Goal: Task Accomplishment & Management: Use online tool/utility

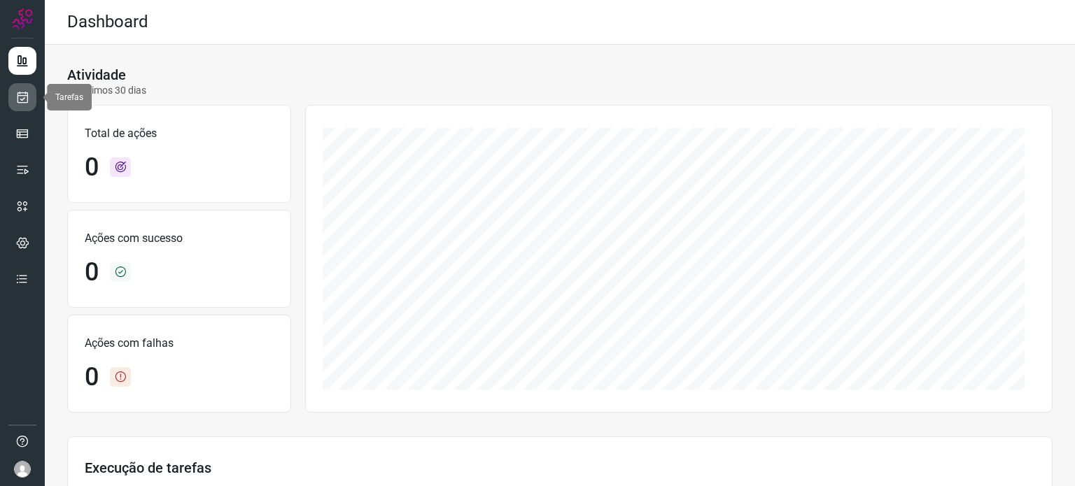
click at [27, 94] on icon at bounding box center [22, 97] width 15 height 14
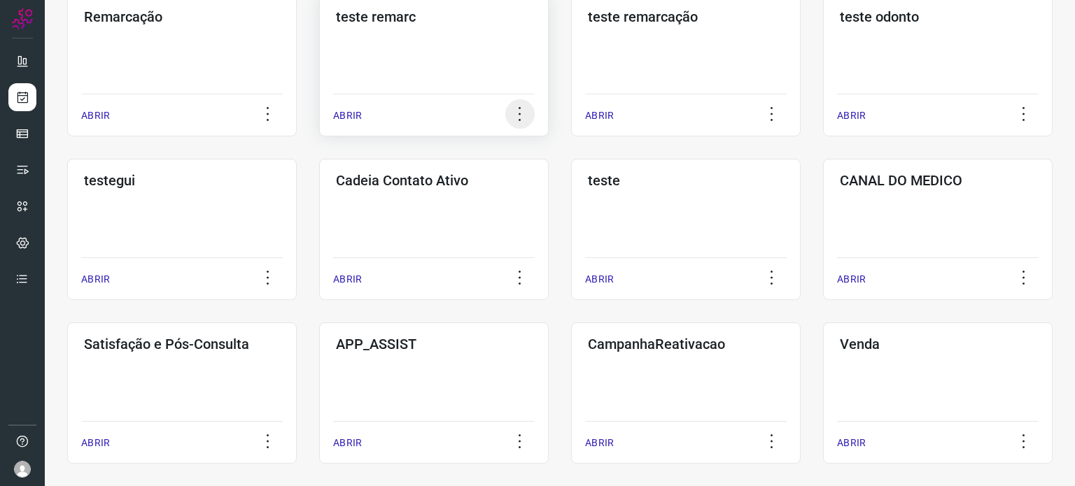
scroll to position [420, 0]
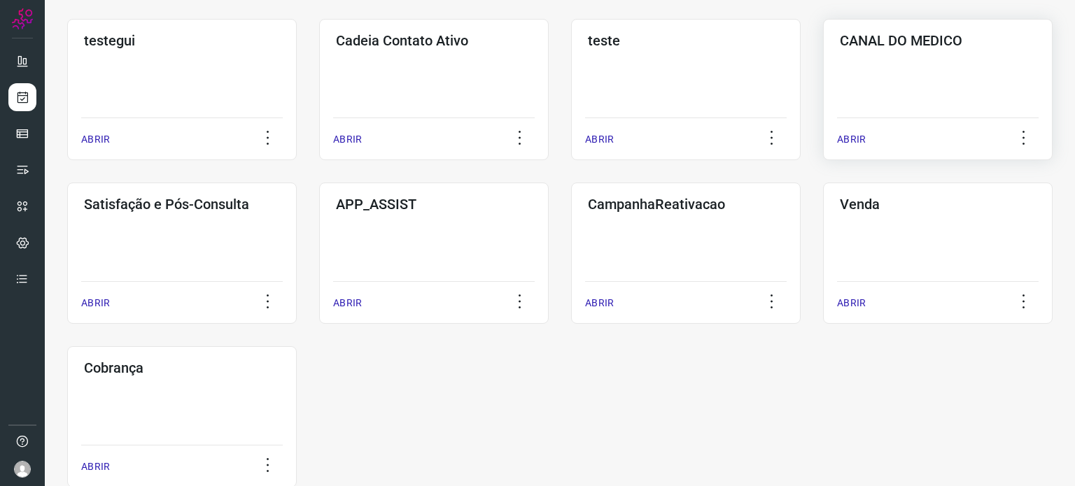
click at [914, 59] on div "CANAL DO MEDICO ABRIR" at bounding box center [938, 89] width 230 height 141
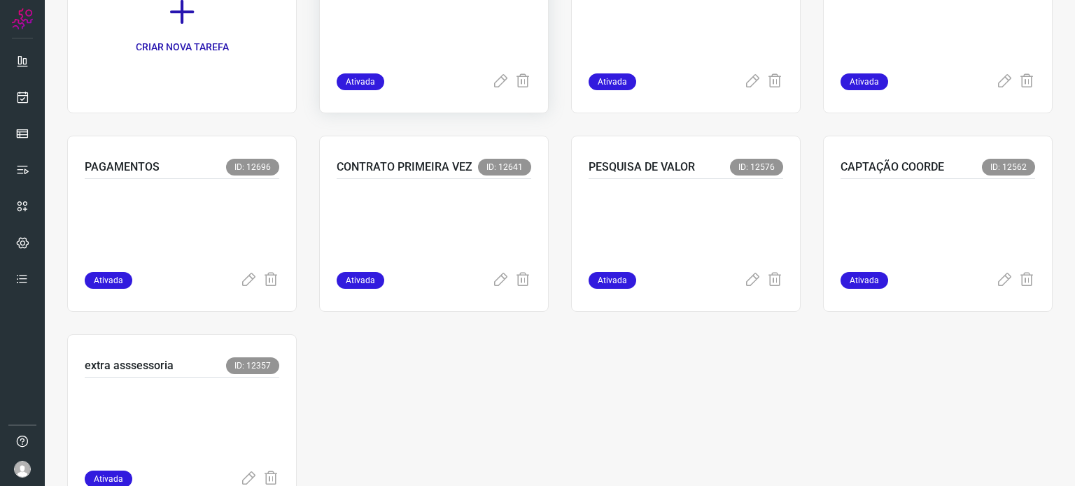
scroll to position [104, 0]
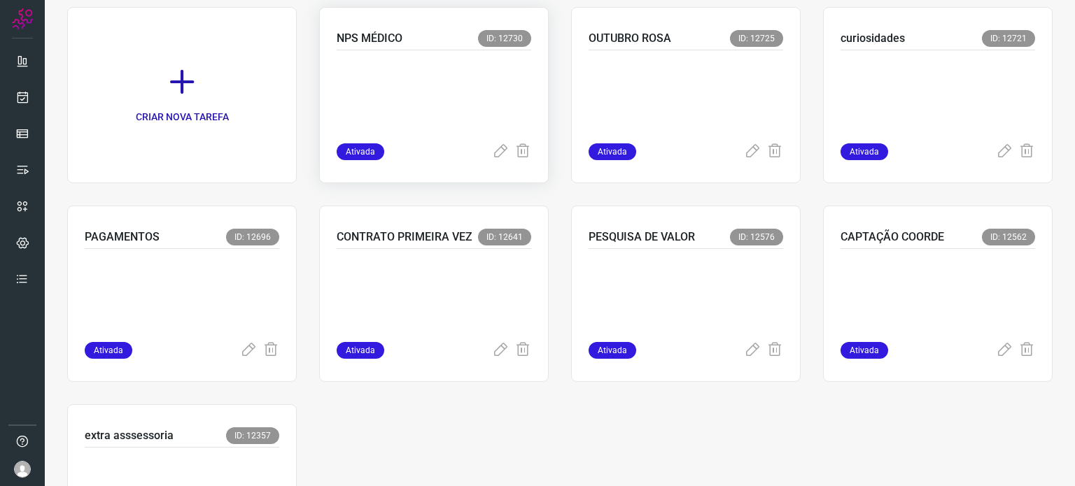
click at [412, 85] on p at bounding box center [434, 94] width 195 height 70
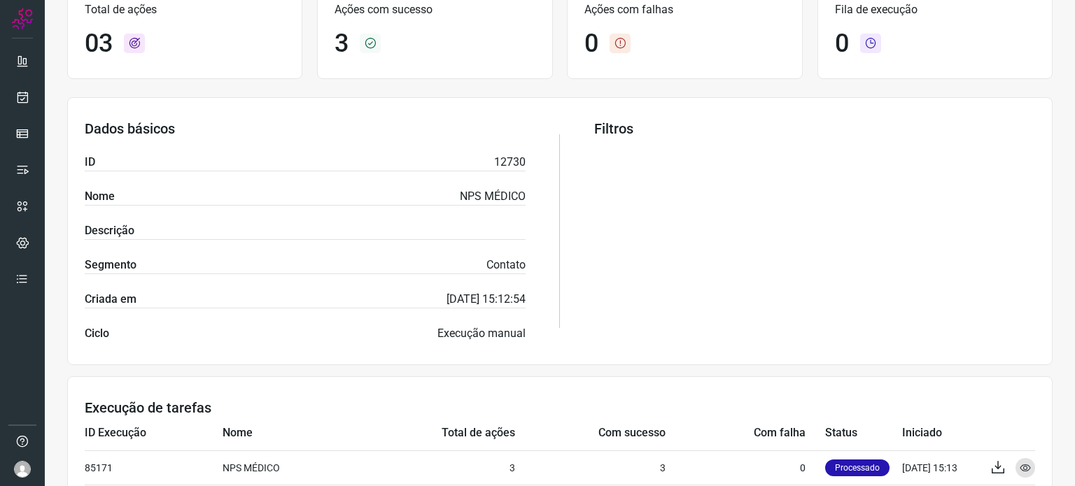
scroll to position [94, 0]
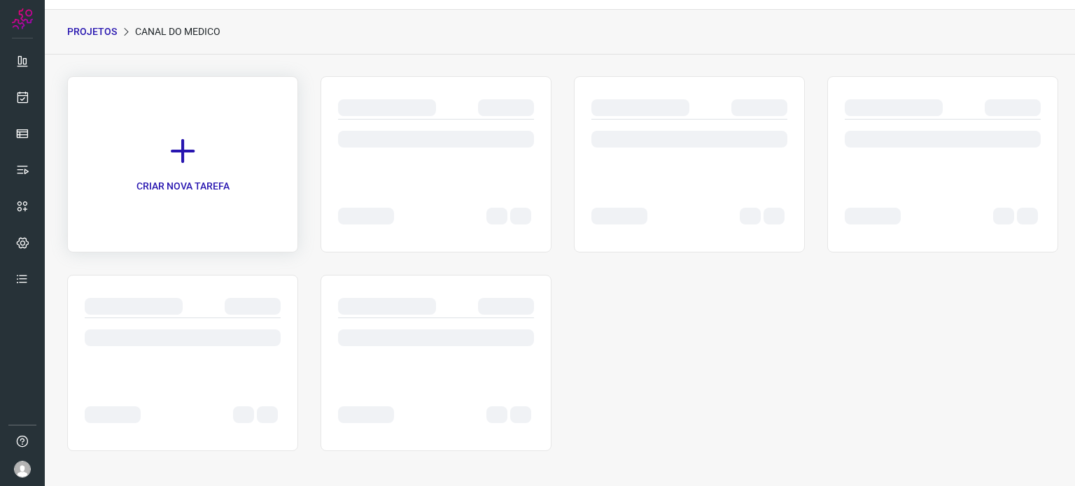
scroll to position [34, 0]
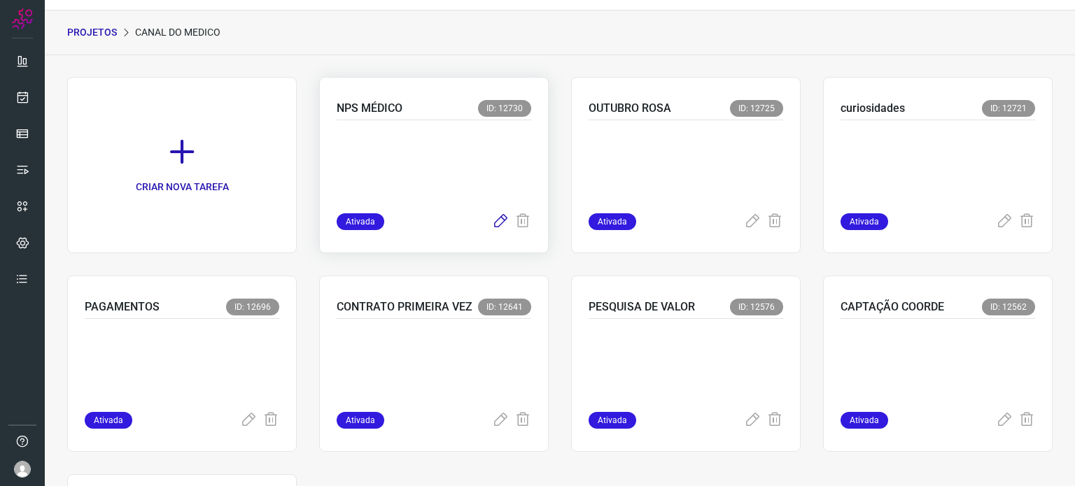
click at [500, 218] on icon at bounding box center [500, 221] width 17 height 17
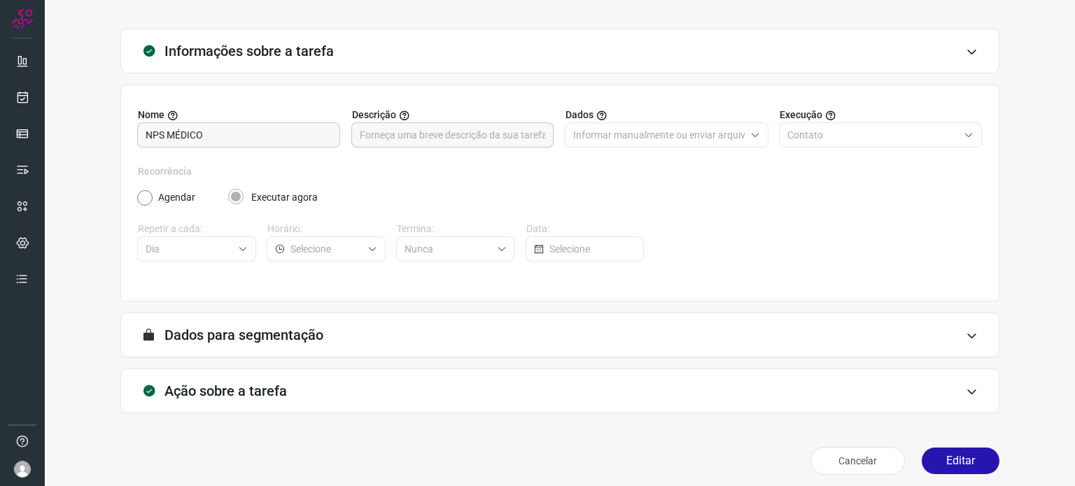
scroll to position [59, 0]
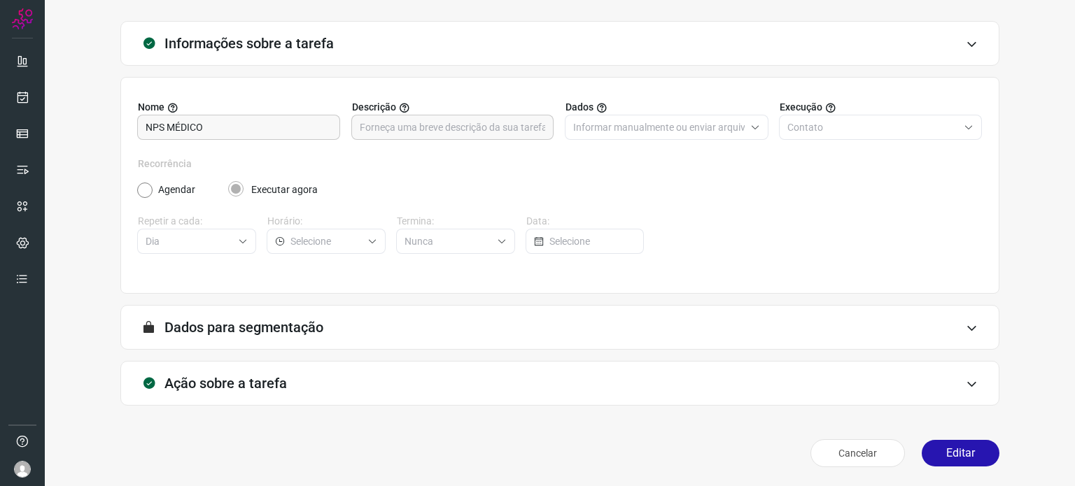
click at [722, 372] on div "Ação sobre a tarefa" at bounding box center [559, 383] width 879 height 45
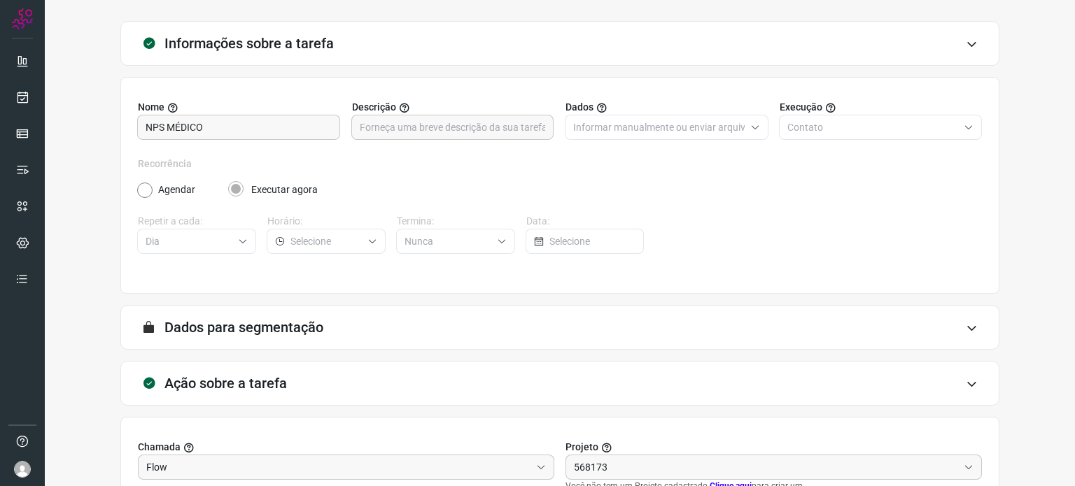
scroll to position [281, 0]
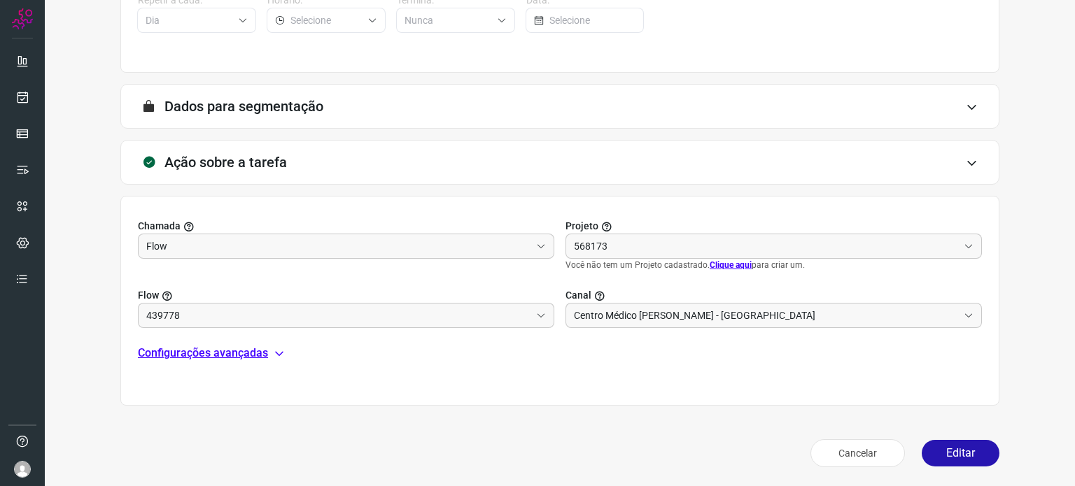
type input "Pesquisa de Satisfação Médico"
type input "Canal do médico"
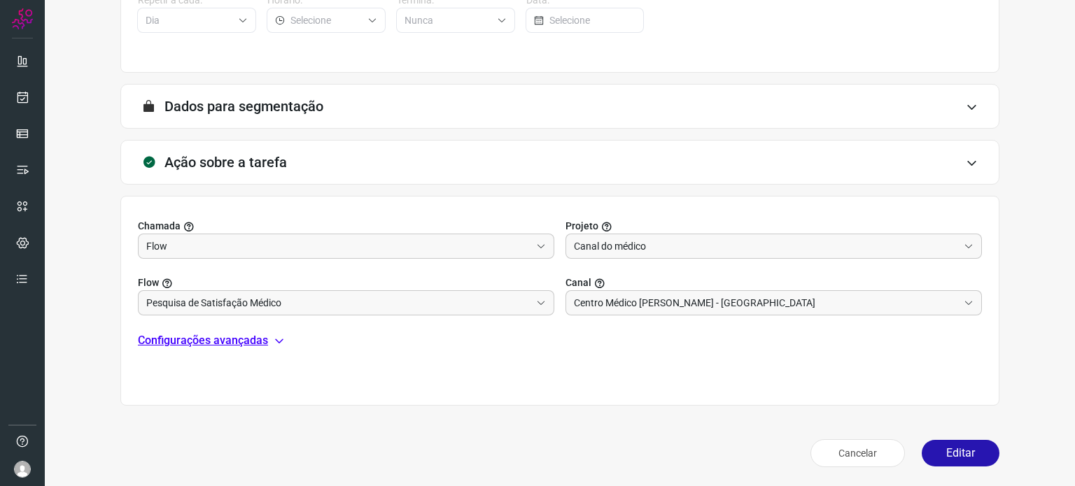
click at [279, 344] on icon at bounding box center [279, 340] width 11 height 11
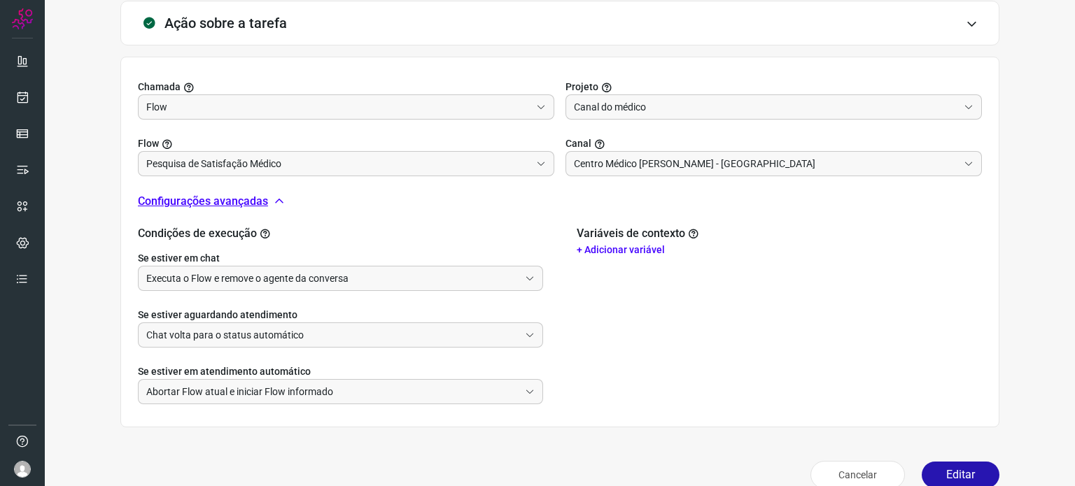
scroll to position [442, 0]
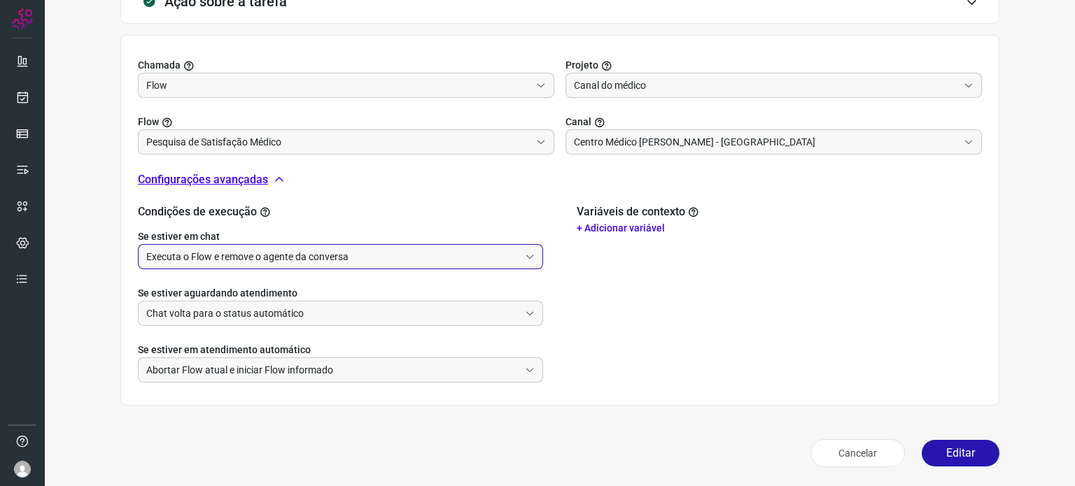
click at [427, 259] on input "Executa o Flow e remove o agente da conversa" at bounding box center [332, 257] width 373 height 24
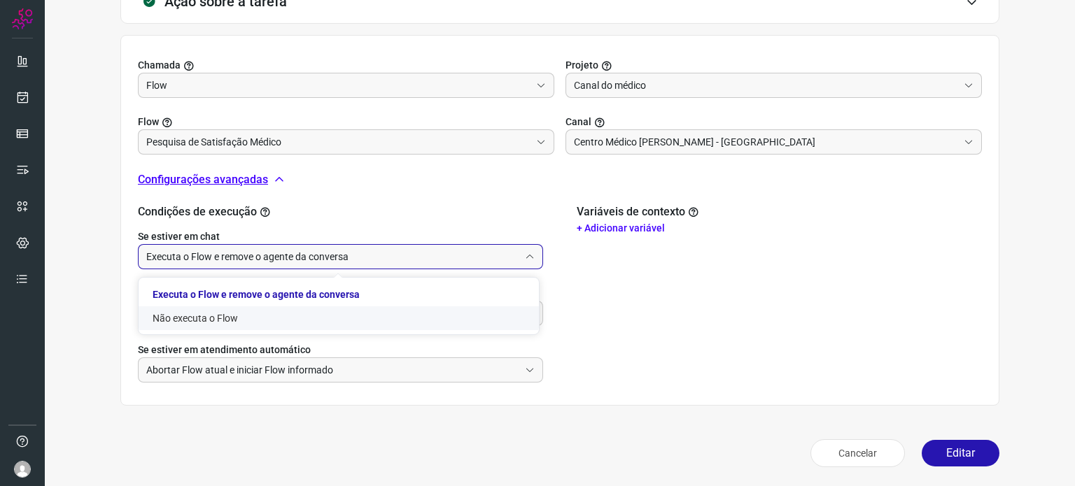
click at [221, 319] on li "Não executa o Flow" at bounding box center [339, 319] width 400 height 24
type input "Não executa o Flow"
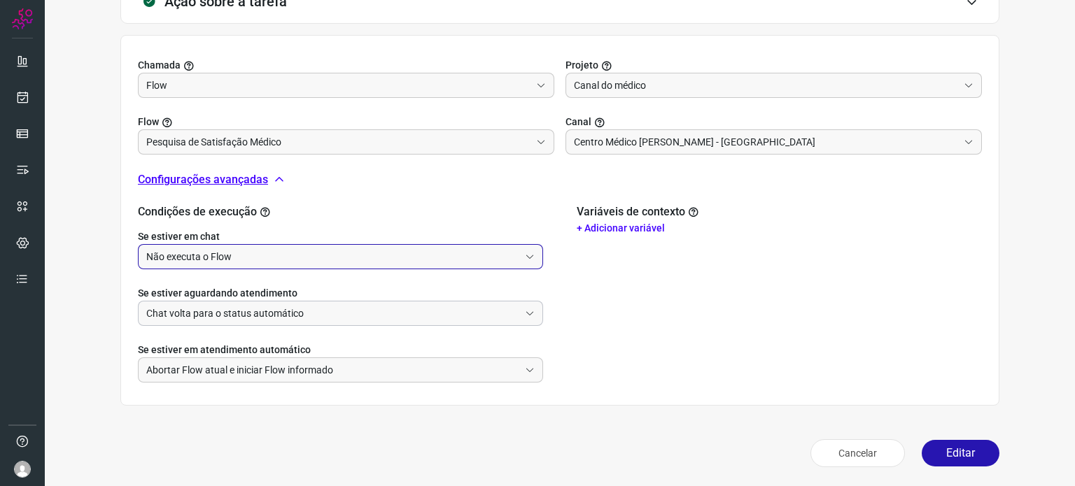
click at [285, 314] on input "Chat volta para o status automático" at bounding box center [332, 314] width 373 height 24
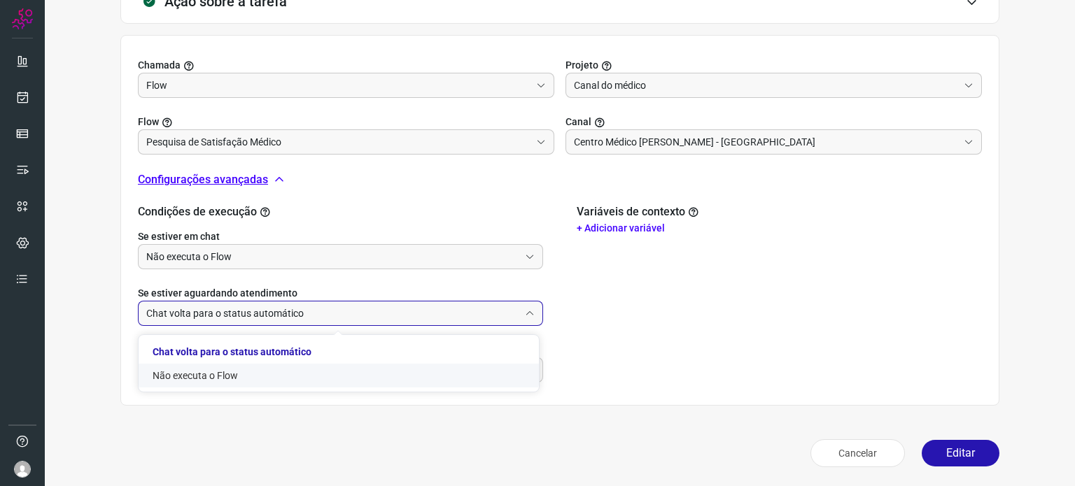
click at [212, 377] on li "Não executa o Flow" at bounding box center [339, 376] width 400 height 24
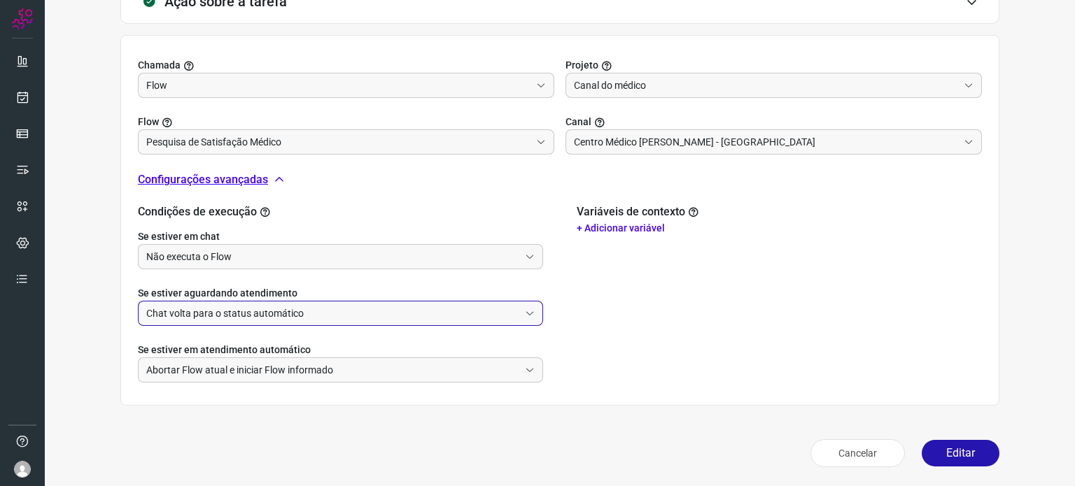
type input "Não executa o Flow"
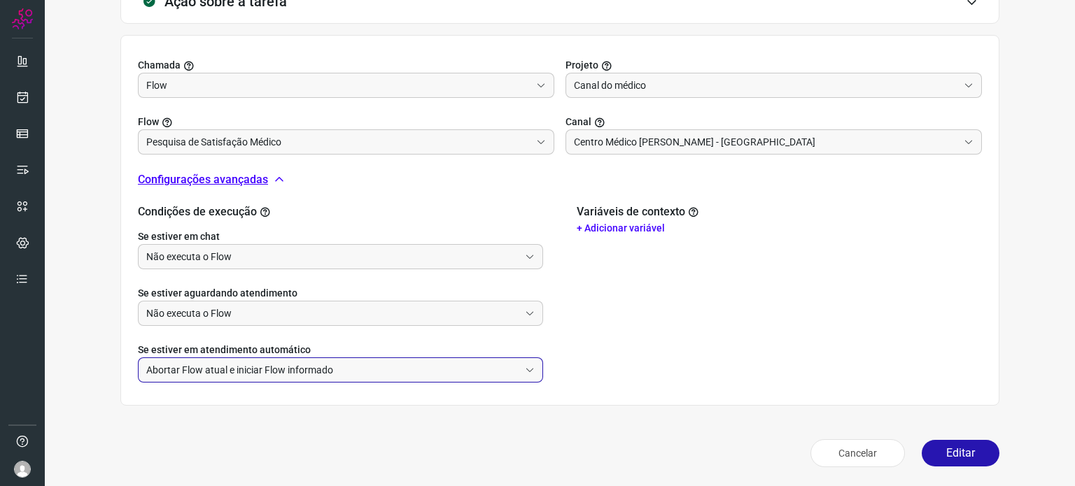
click at [295, 370] on input "Abortar Flow atual e iniciar Flow informado" at bounding box center [332, 370] width 373 height 24
click at [216, 434] on li "Não faz nada" at bounding box center [339, 432] width 400 height 24
type input "Não faz nada"
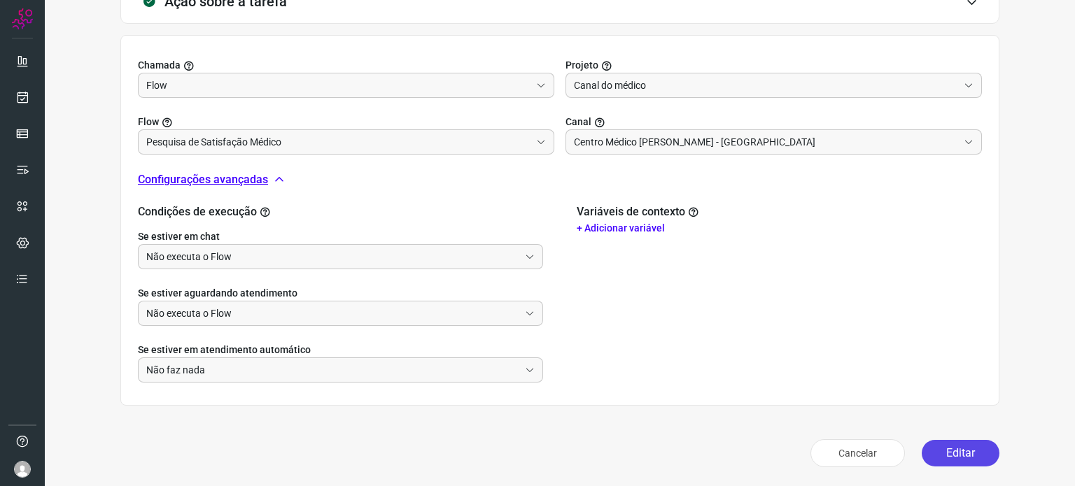
click at [942, 456] on button "Editar" at bounding box center [961, 453] width 78 height 27
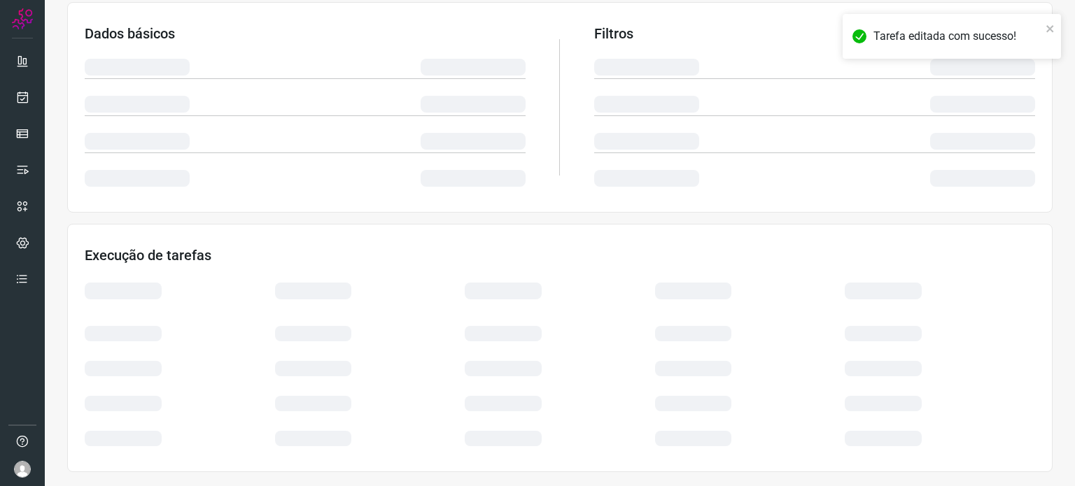
scroll to position [234, 0]
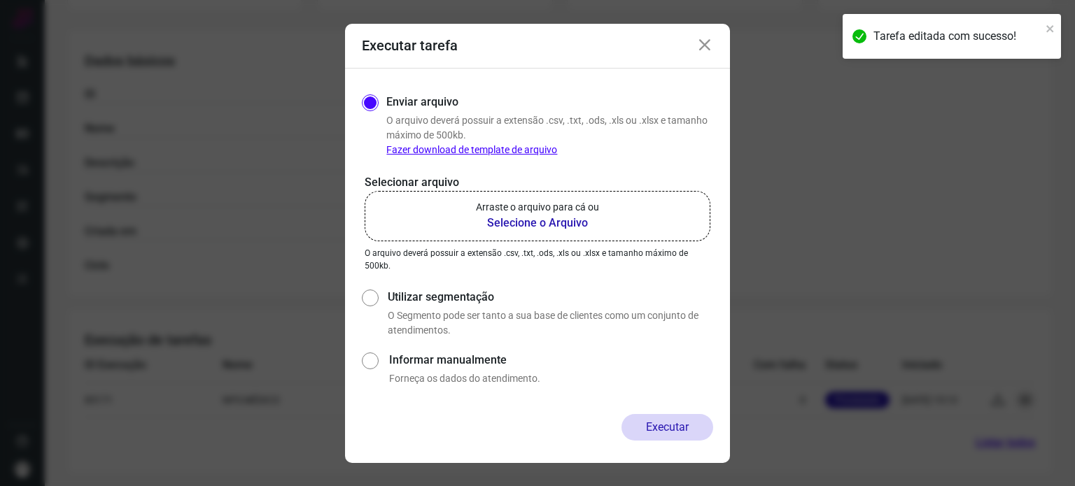
click at [542, 226] on b "Selecione o Arquivo" at bounding box center [537, 223] width 123 height 17
click at [0, 0] on input "Arraste o arquivo para cá ou Selecione o Arquivo" at bounding box center [0, 0] width 0 height 0
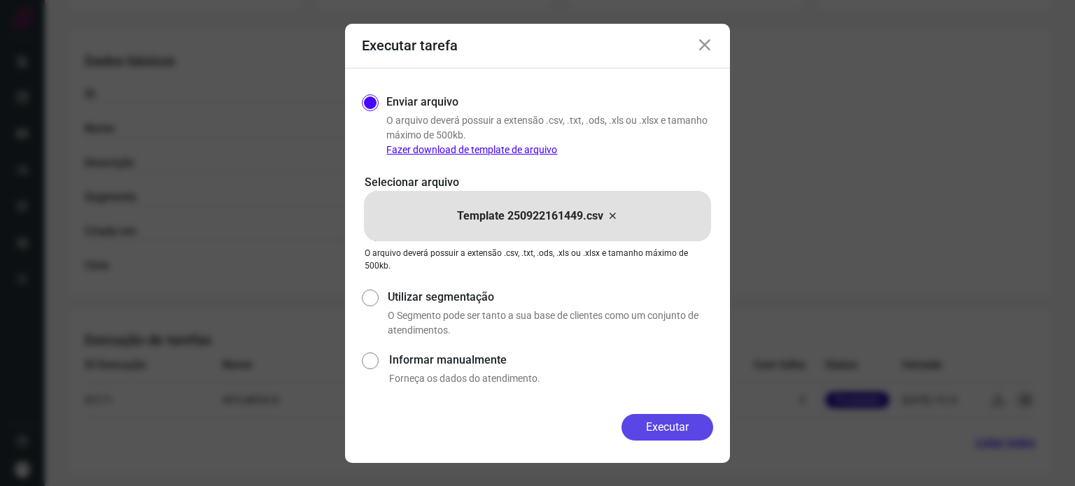
click at [668, 421] on button "Executar" at bounding box center [668, 427] width 92 height 27
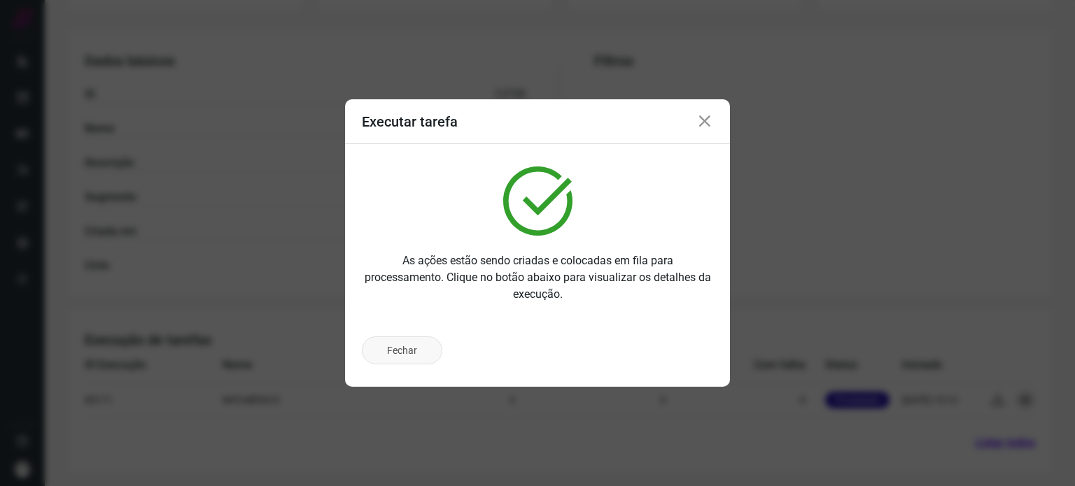
click at [416, 352] on button "Fechar" at bounding box center [402, 351] width 80 height 28
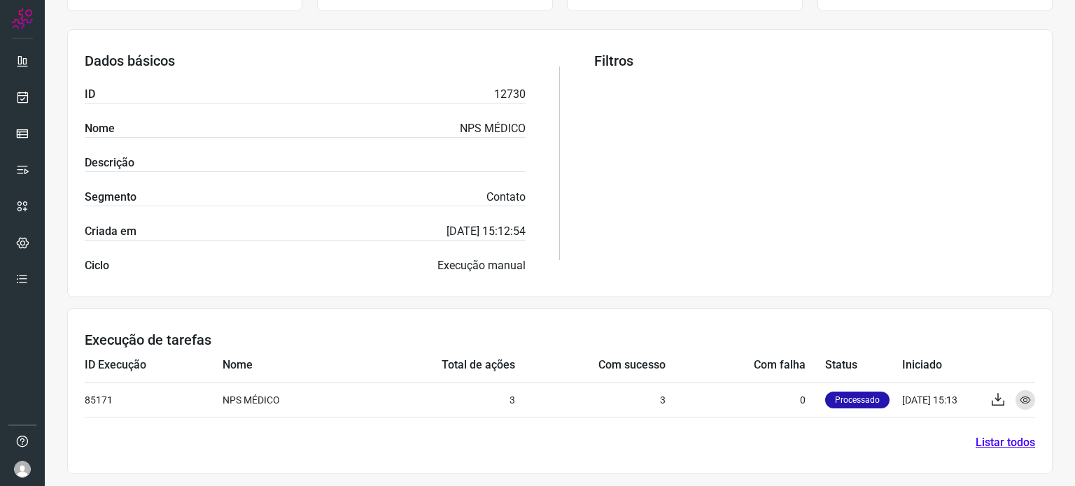
click at [995, 444] on link "Listar todos" at bounding box center [1005, 443] width 59 height 17
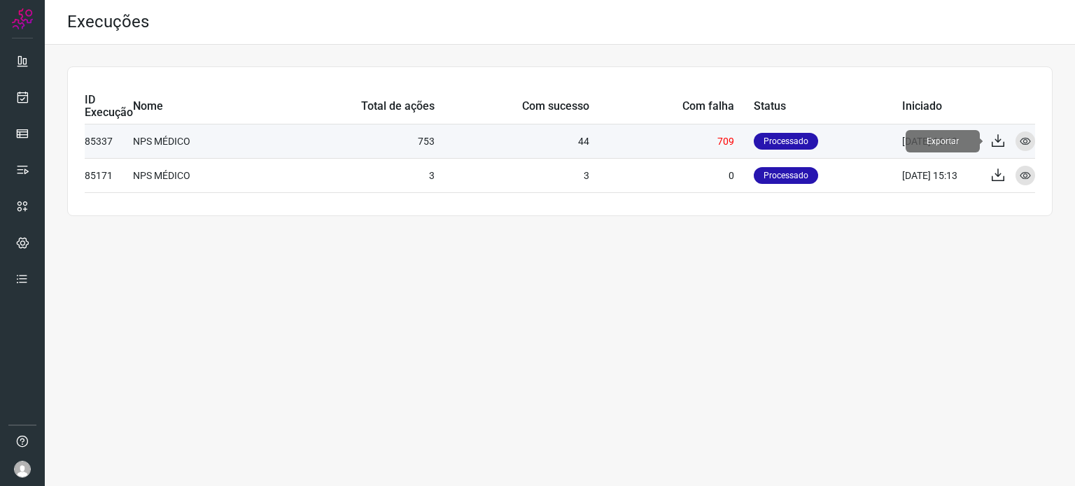
click at [1002, 139] on icon at bounding box center [998, 141] width 17 height 17
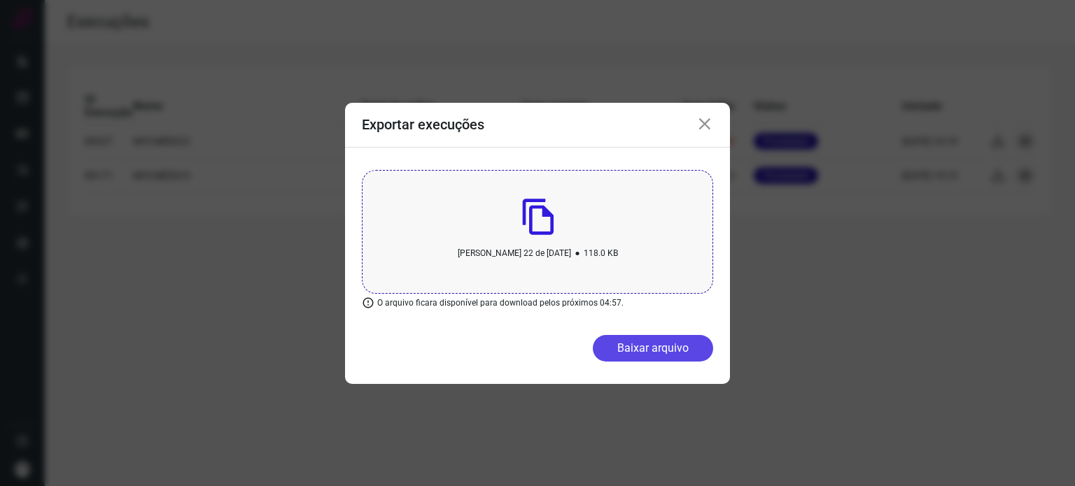
click at [639, 353] on button "Baixar arquivo" at bounding box center [653, 348] width 120 height 27
click at [700, 126] on icon at bounding box center [704, 124] width 17 height 17
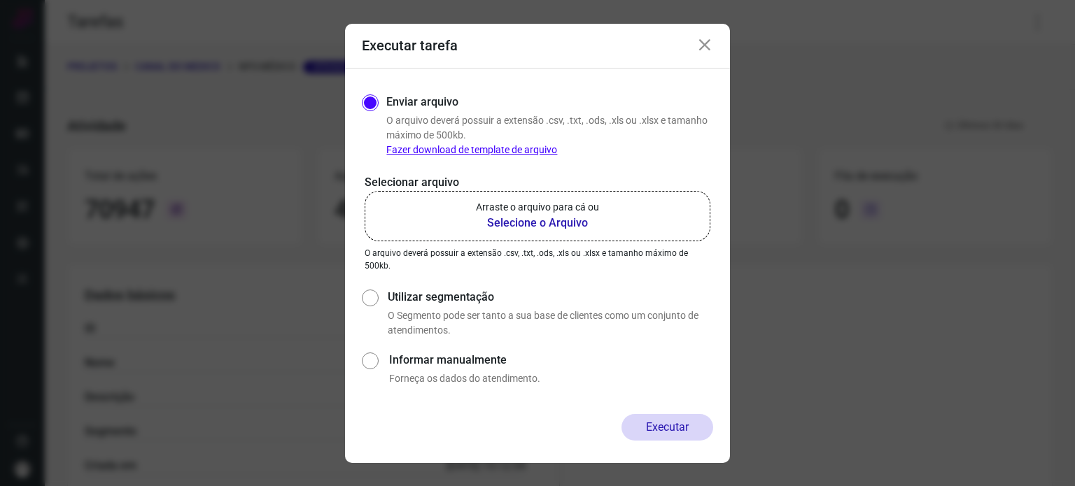
click at [706, 44] on icon at bounding box center [704, 45] width 17 height 17
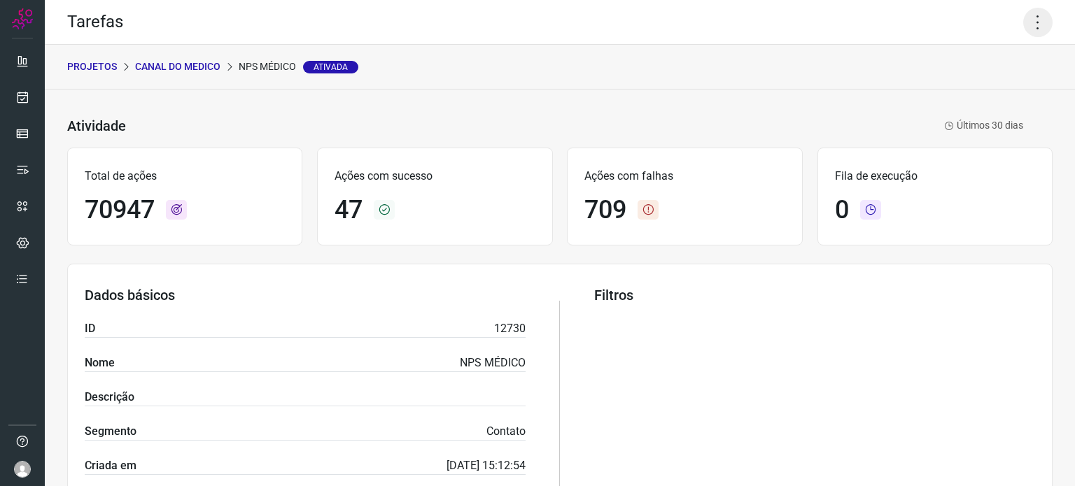
click at [1033, 10] on icon at bounding box center [1037, 22] width 29 height 29
click at [987, 72] on li "Editar" at bounding box center [977, 65] width 127 height 22
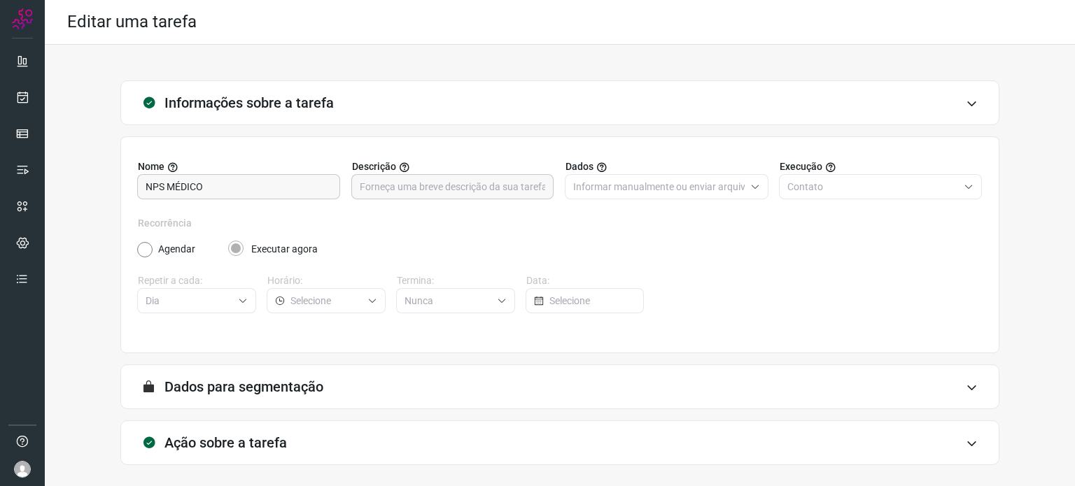
scroll to position [59, 0]
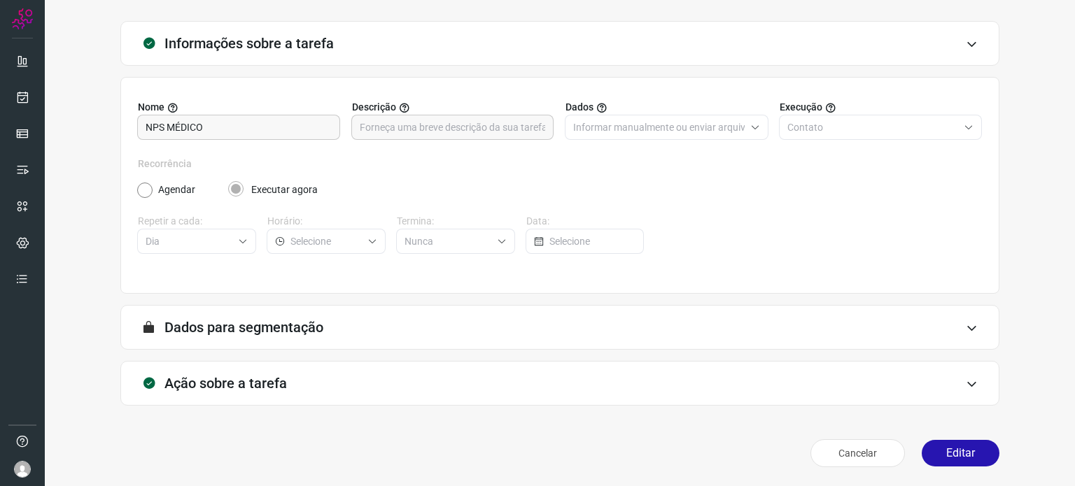
click at [953, 382] on div "Ação sobre a tarefa" at bounding box center [559, 383] width 879 height 45
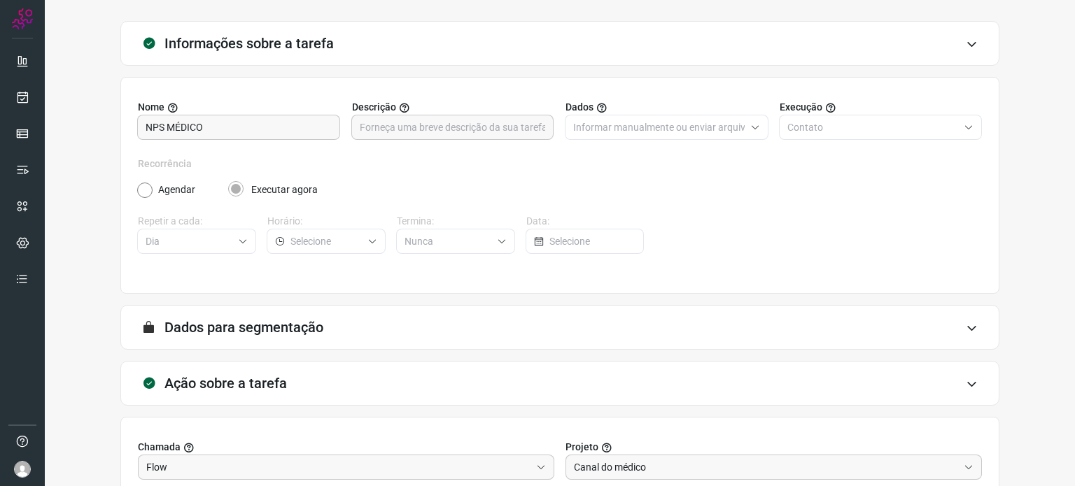
scroll to position [281, 0]
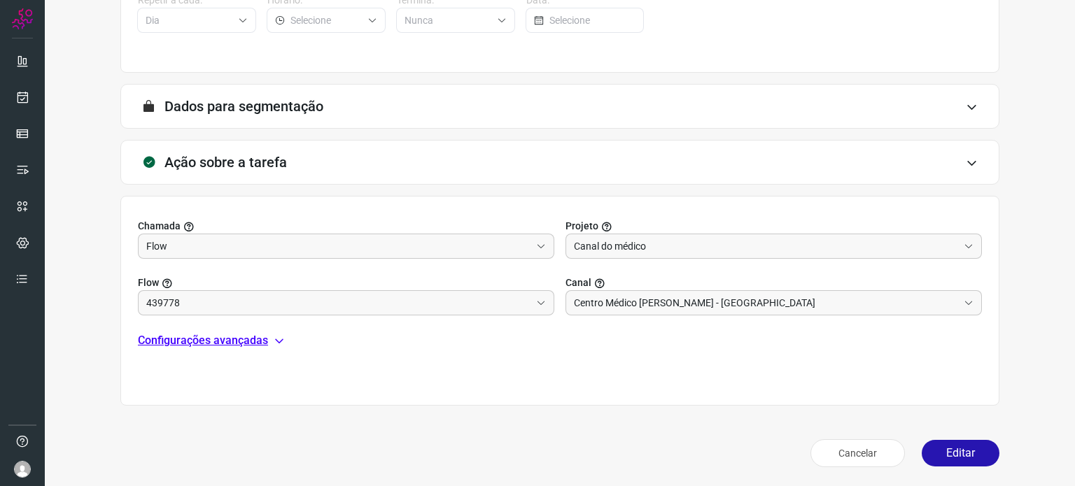
click at [266, 344] on p "Configurações avançadas" at bounding box center [203, 340] width 130 height 17
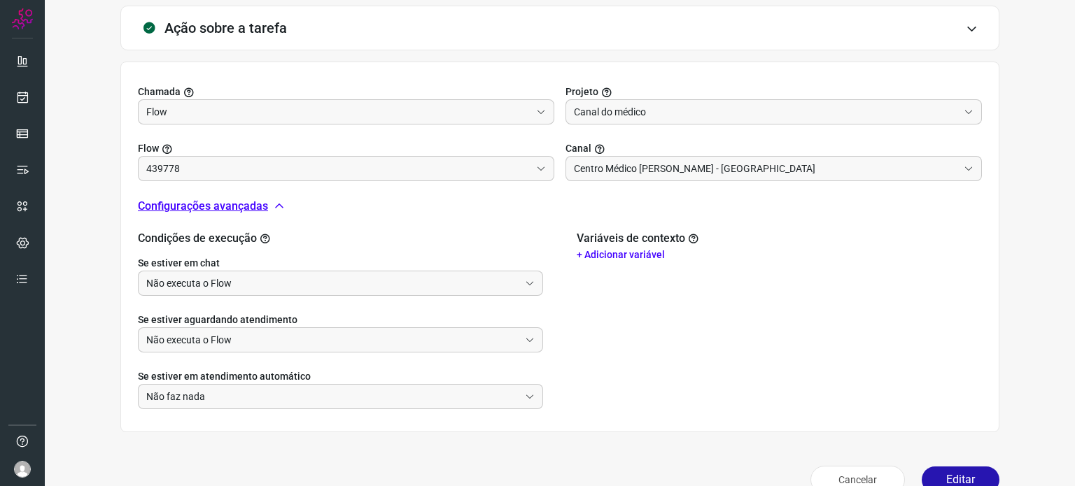
scroll to position [442, 0]
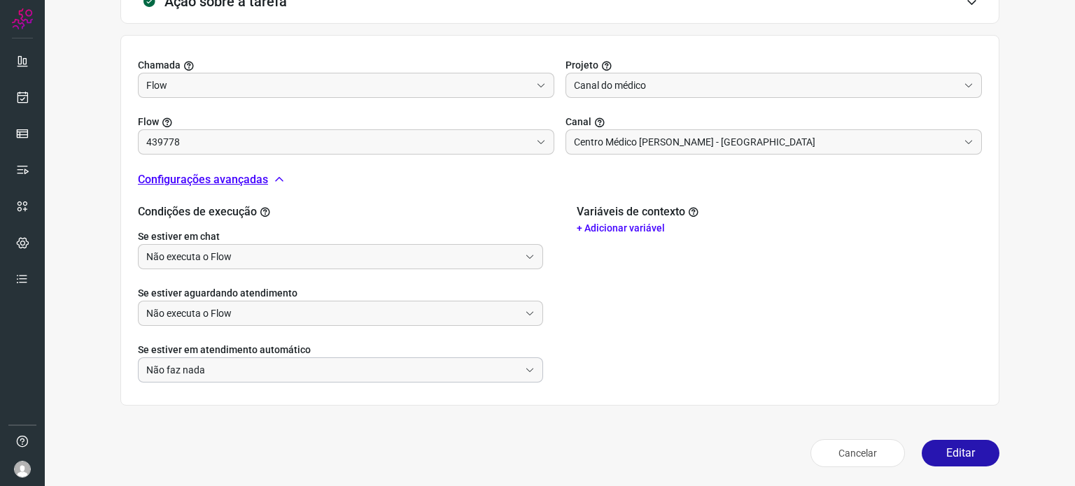
type input "Pesquisa de Satisfação Médico"
click at [192, 377] on input "Não faz nada" at bounding box center [332, 370] width 373 height 24
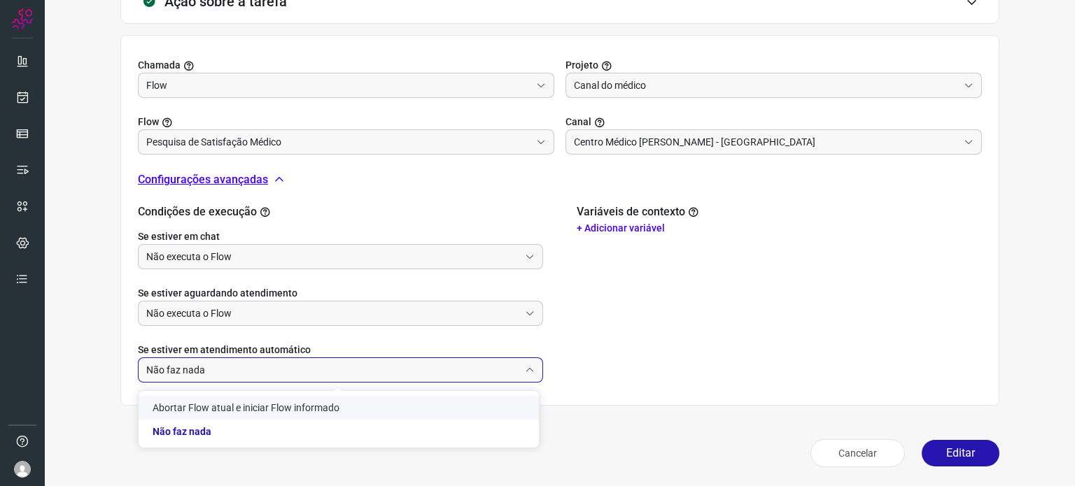
click at [203, 407] on li "Abortar Flow atual e iniciar Flow informado" at bounding box center [339, 408] width 400 height 24
type input "Abortar Flow atual e iniciar Flow informado"
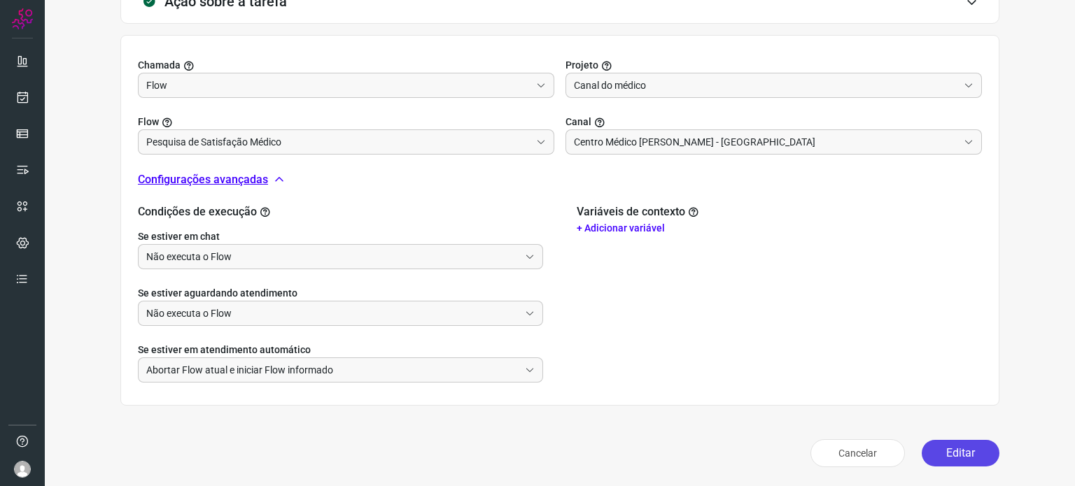
click at [934, 451] on button "Editar" at bounding box center [961, 453] width 78 height 27
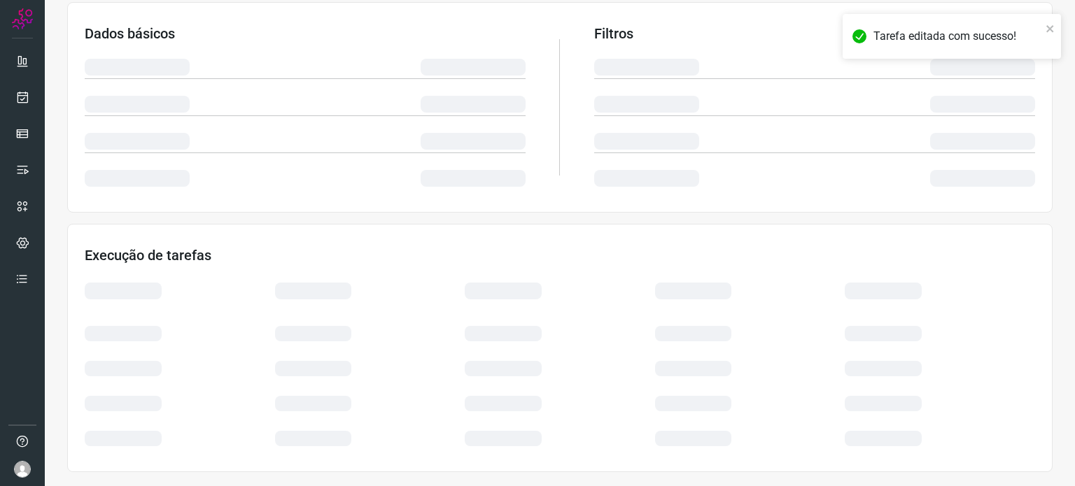
scroll to position [234, 0]
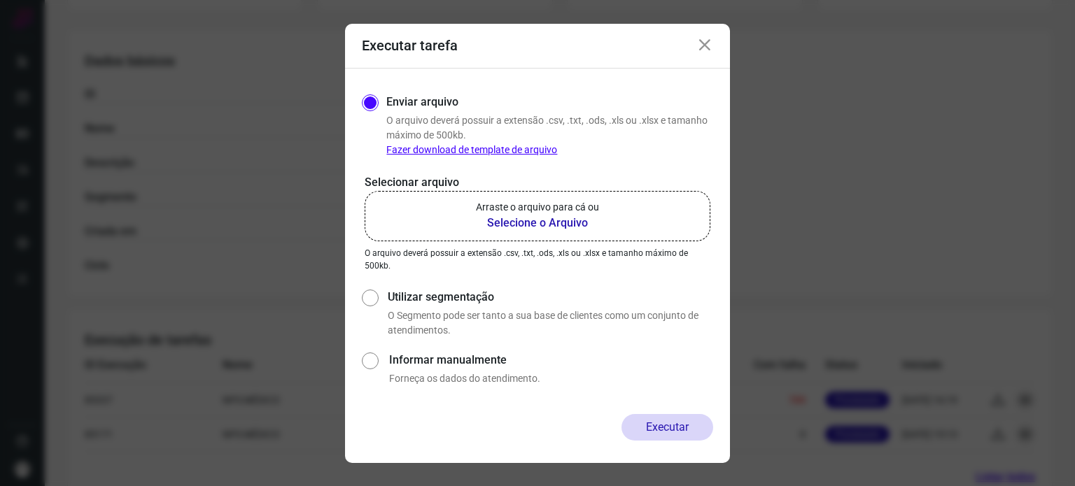
click at [703, 48] on icon at bounding box center [704, 45] width 17 height 17
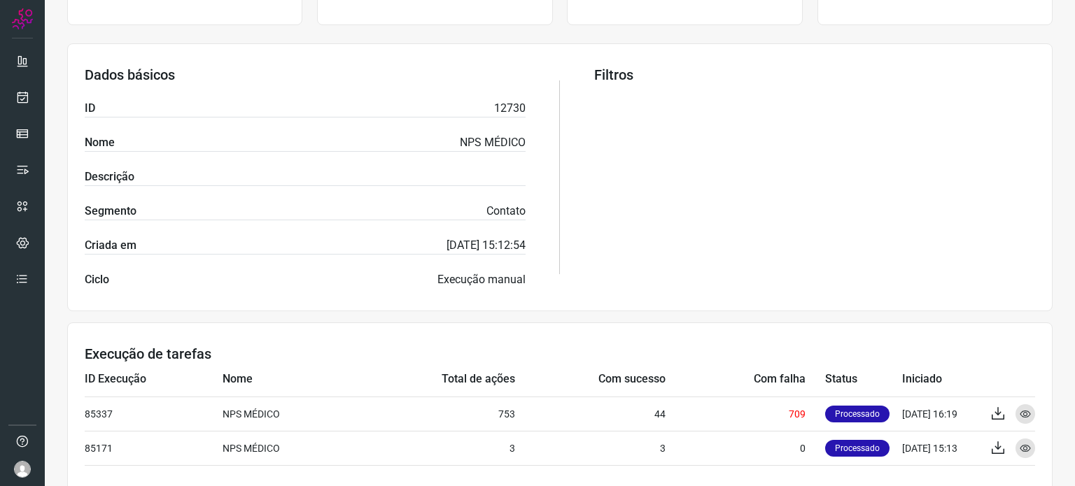
scroll to position [269, 0]
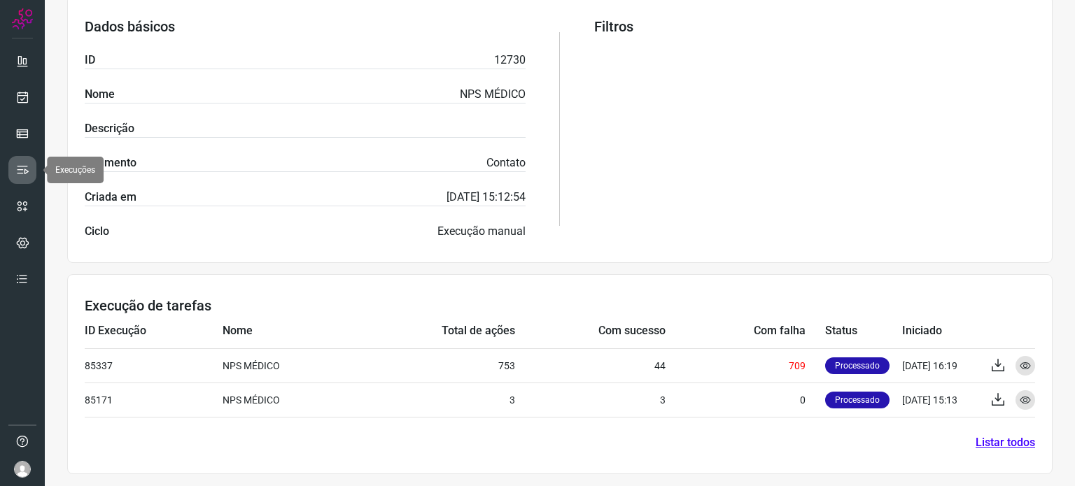
click at [21, 170] on icon at bounding box center [22, 170] width 14 height 14
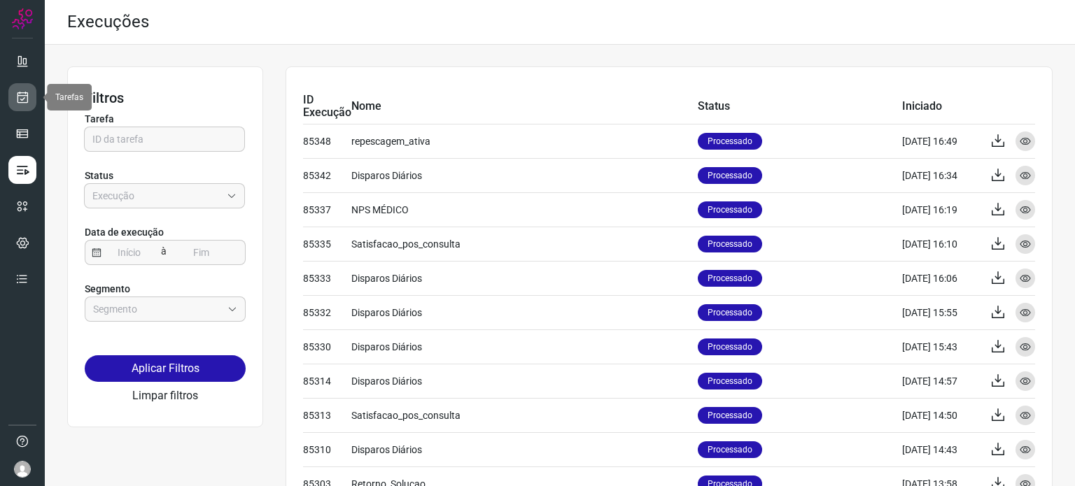
click at [23, 94] on icon at bounding box center [22, 97] width 15 height 14
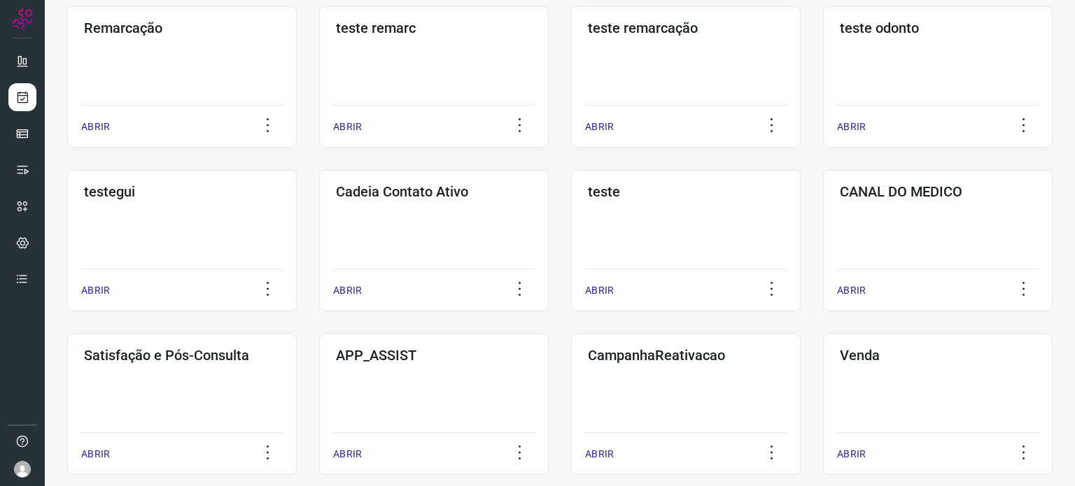
scroll to position [350, 0]
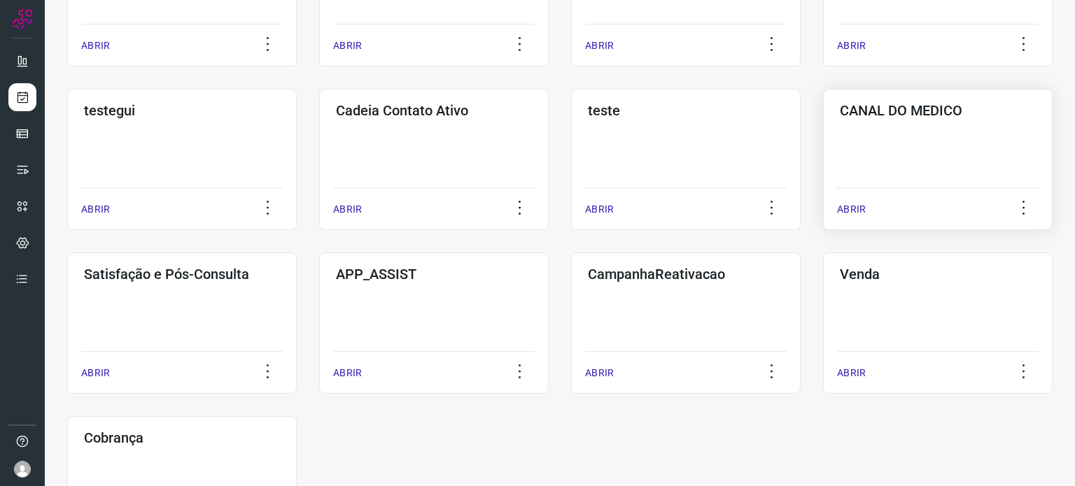
click at [899, 149] on div "CANAL DO MEDICO ABRIR" at bounding box center [938, 159] width 230 height 141
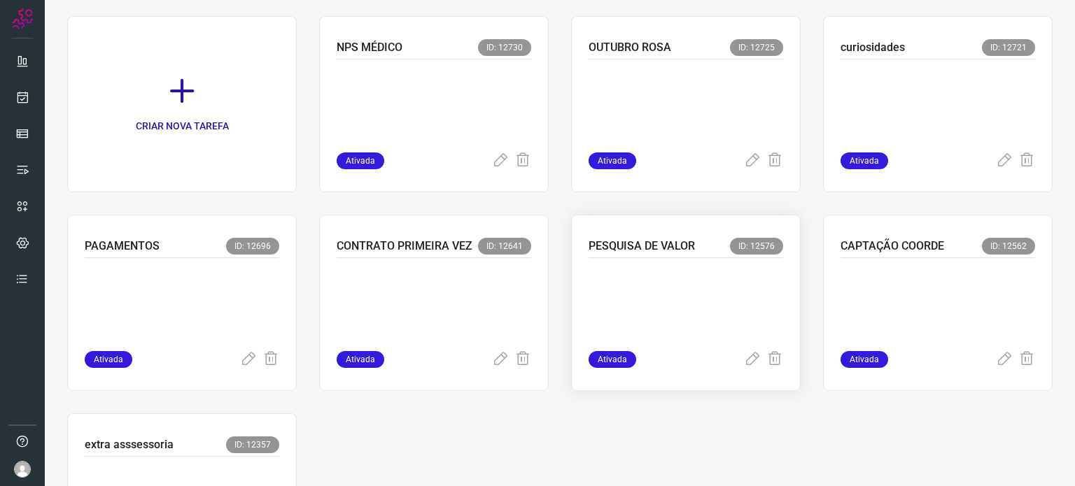
scroll to position [23, 0]
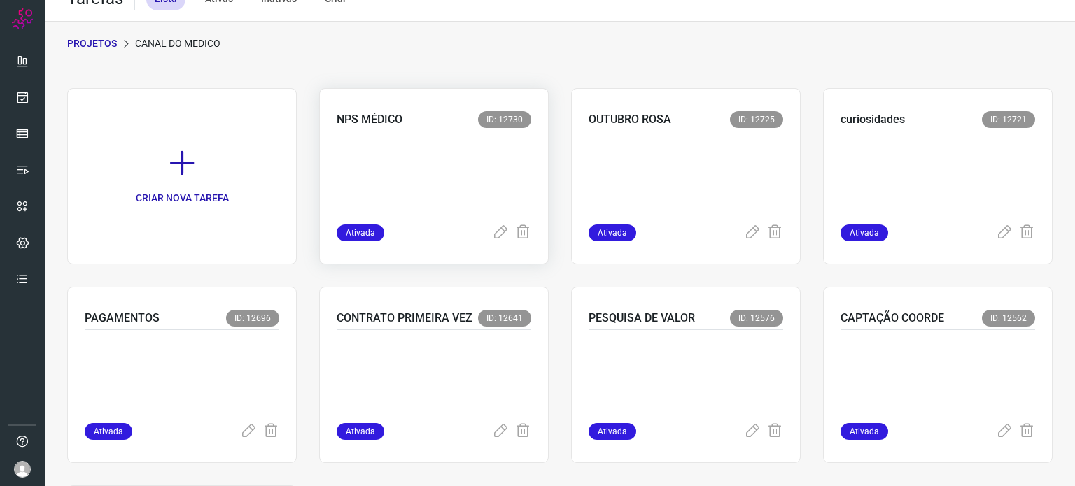
click at [387, 176] on p at bounding box center [434, 175] width 195 height 70
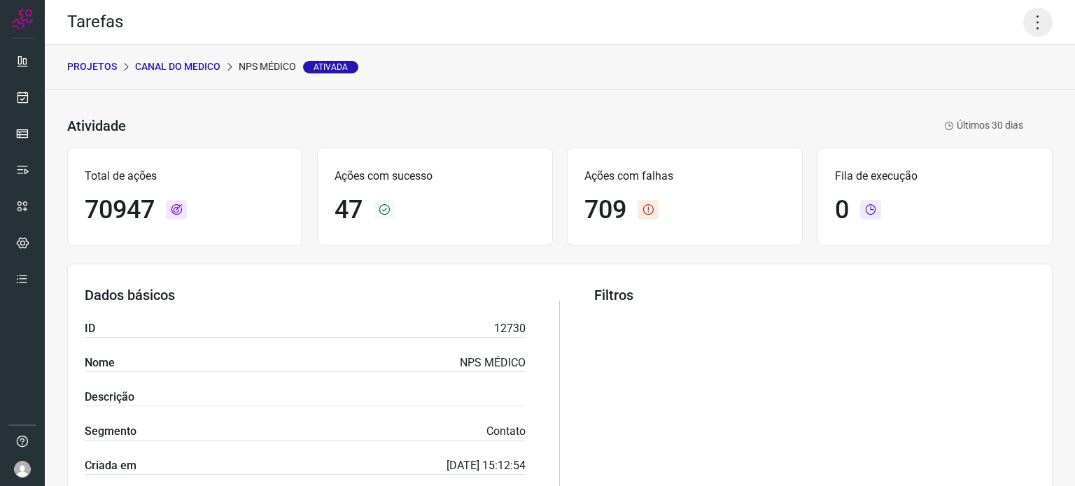
click at [1035, 11] on icon at bounding box center [1037, 22] width 29 height 29
click at [984, 92] on li "Executar" at bounding box center [977, 91] width 127 height 22
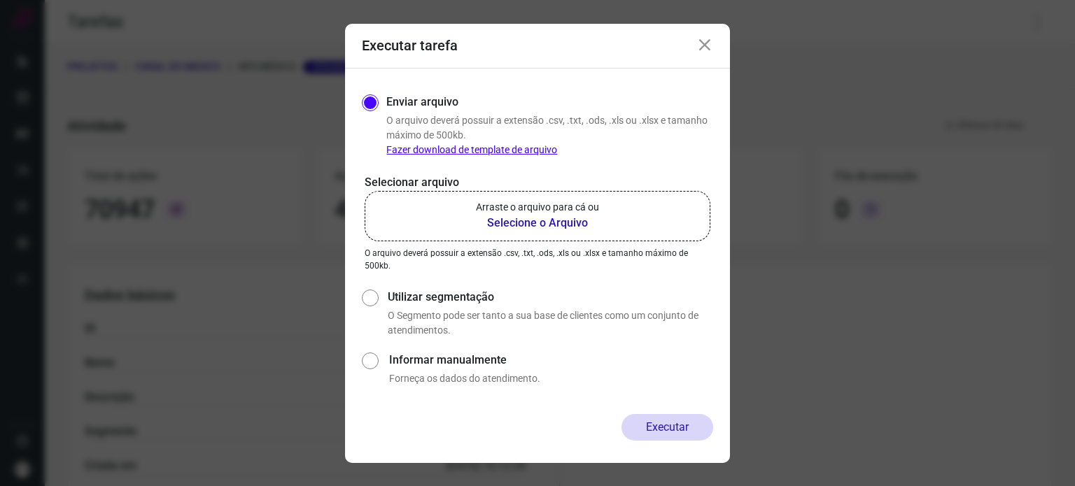
click at [543, 222] on b "Selecione o Arquivo" at bounding box center [537, 223] width 123 height 17
click at [0, 0] on input "Arraste o arquivo para cá ou Selecione o Arquivo" at bounding box center [0, 0] width 0 height 0
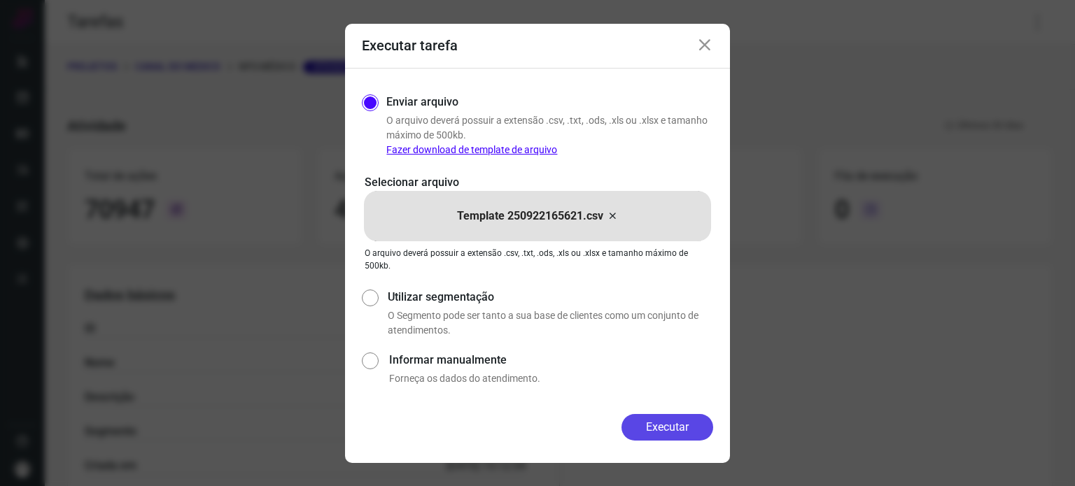
click at [673, 428] on button "Executar" at bounding box center [668, 427] width 92 height 27
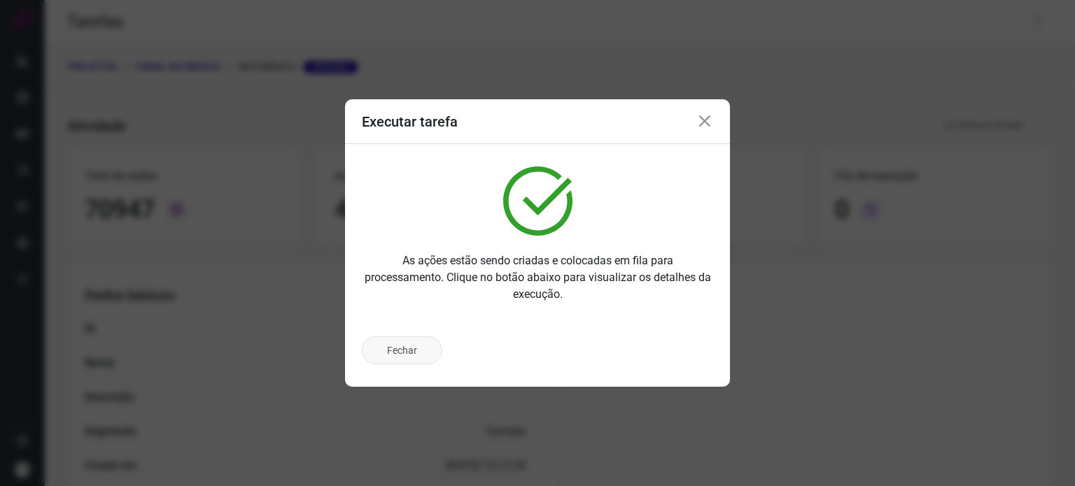
click at [421, 344] on button "Fechar" at bounding box center [402, 351] width 80 height 28
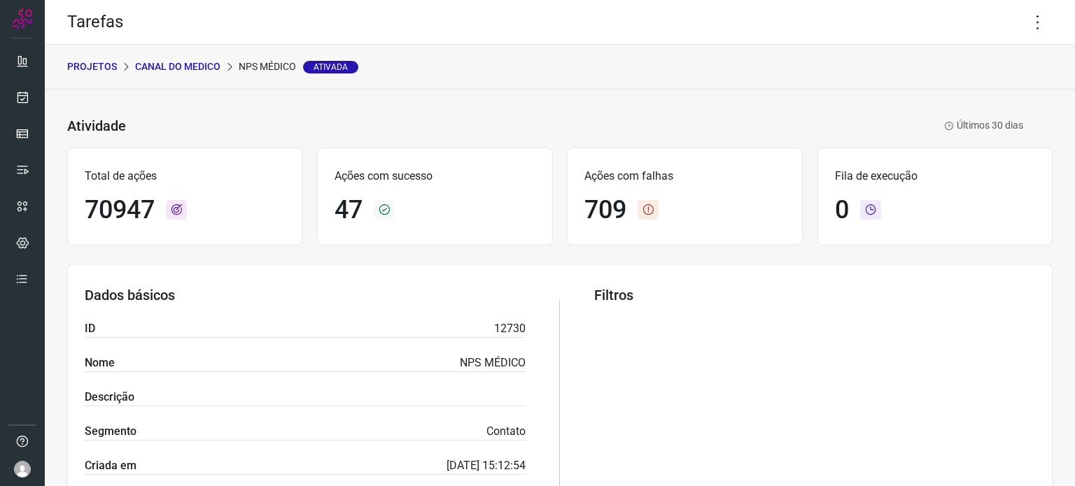
scroll to position [269, 0]
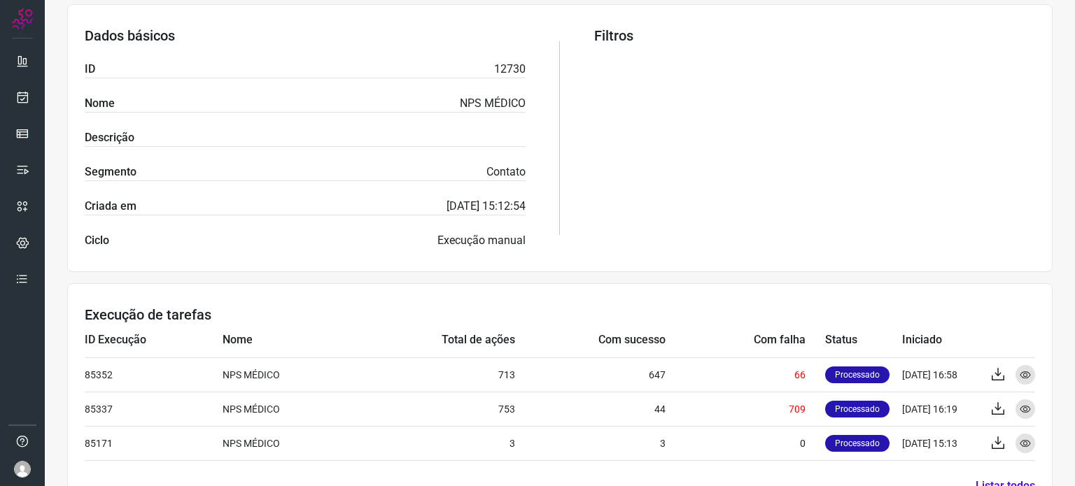
scroll to position [303, 0]
